Goal: Task Accomplishment & Management: Use online tool/utility

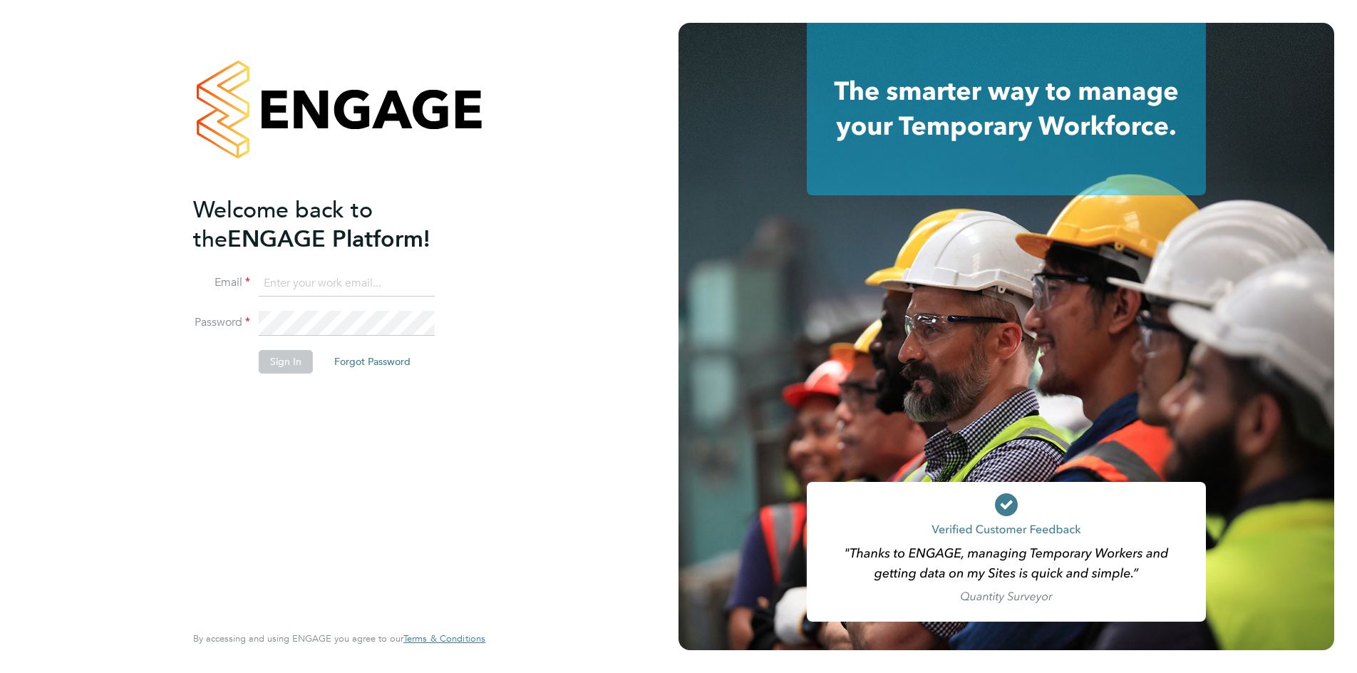
type input "henry.robinson@danielowen.co.uk"
click at [289, 373] on li "Sign In Forgot Password" at bounding box center [332, 368] width 278 height 37
click at [281, 350] on button "Sign In" at bounding box center [286, 361] width 54 height 23
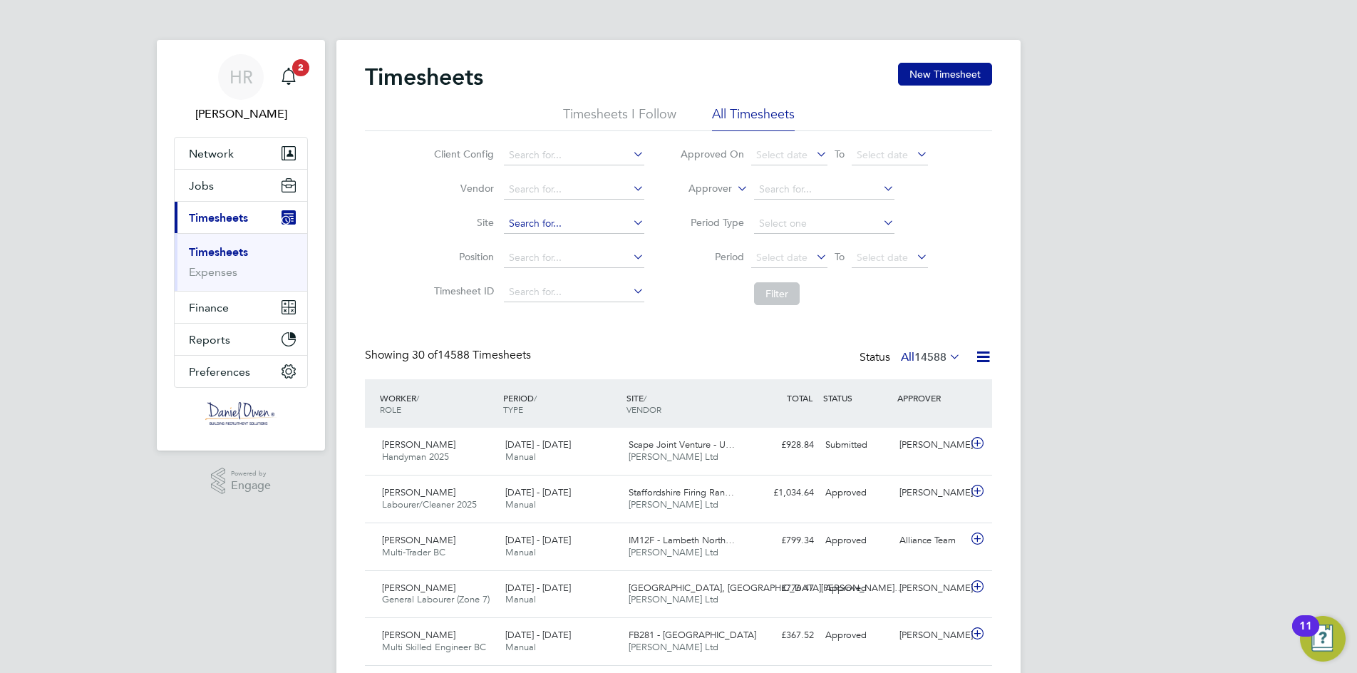
click at [514, 224] on input at bounding box center [574, 224] width 140 height 20
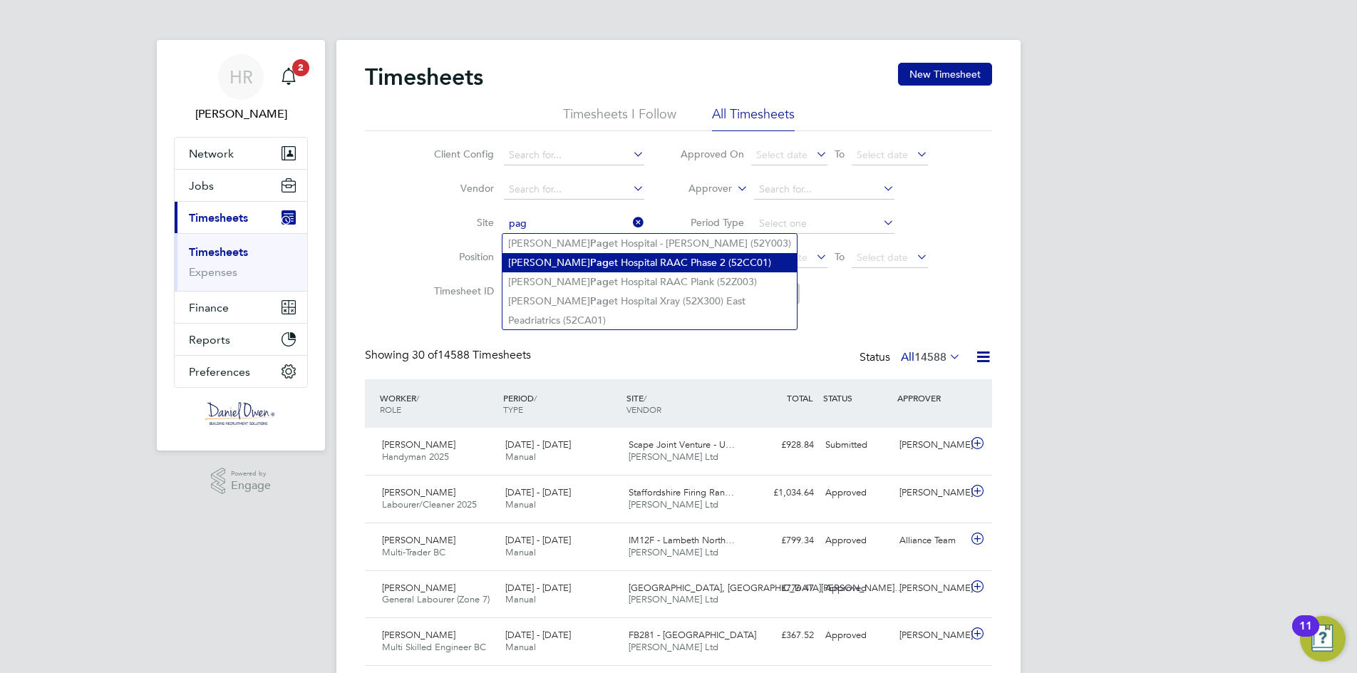
click at [590, 259] on b "Pag" at bounding box center [599, 263] width 19 height 12
type input "[PERSON_NAME] Hospital RAAC Phase 2 (52CC01)"
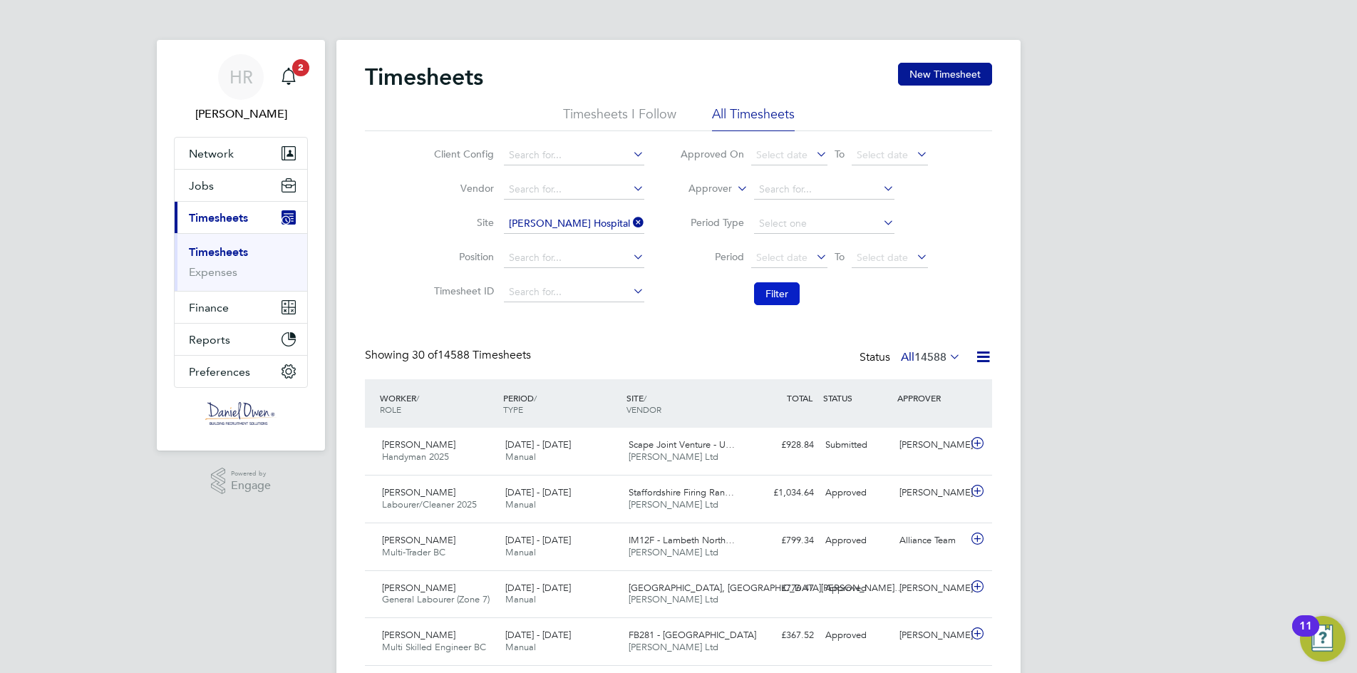
click at [782, 291] on button "Filter" at bounding box center [777, 293] width 46 height 23
click at [483, 447] on div "[PERSON_NAME] Labourer/Cleaner 2025 [DATE] - [DATE]" at bounding box center [437, 451] width 123 height 36
